Goal: Check status: Check status

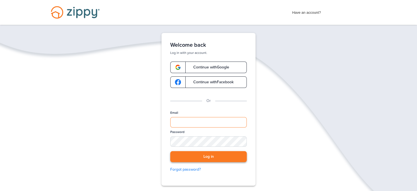
type input "**********"
click at [206, 153] on button "Log in" at bounding box center [208, 156] width 76 height 11
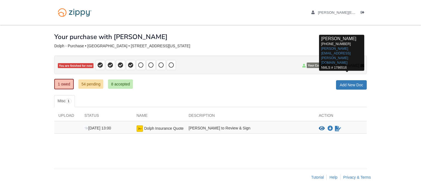
click at [345, 67] on span "[PERSON_NAME]" at bounding box center [344, 65] width 32 height 5
click at [362, 65] on icon at bounding box center [362, 66] width 4 height 4
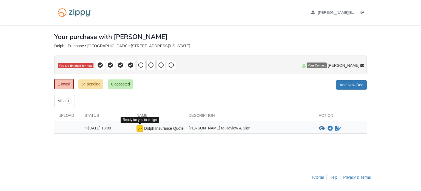
click at [140, 129] on img at bounding box center [140, 128] width 7 height 7
click at [320, 126] on icon "View Dolph Insurance Quote" at bounding box center [322, 128] width 6 height 5
